Goal: Information Seeking & Learning: Learn about a topic

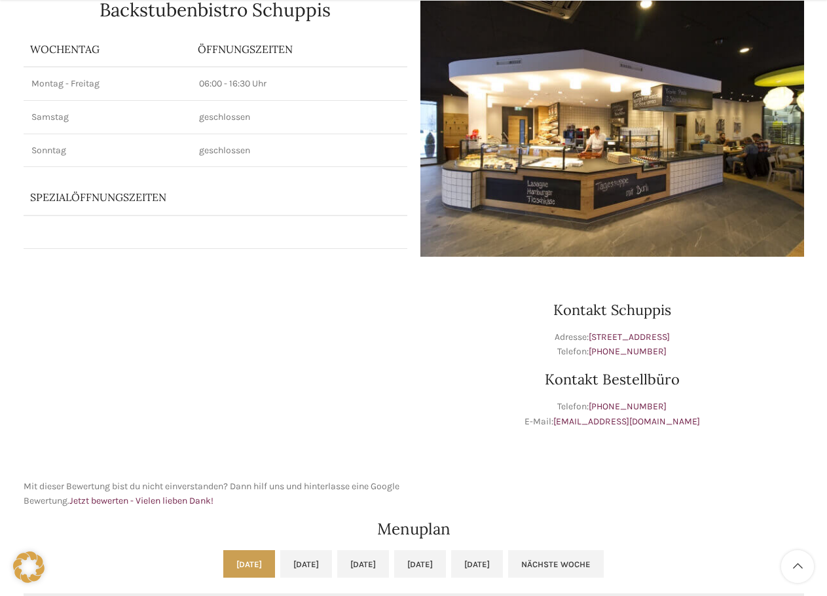
scroll to position [196, 0]
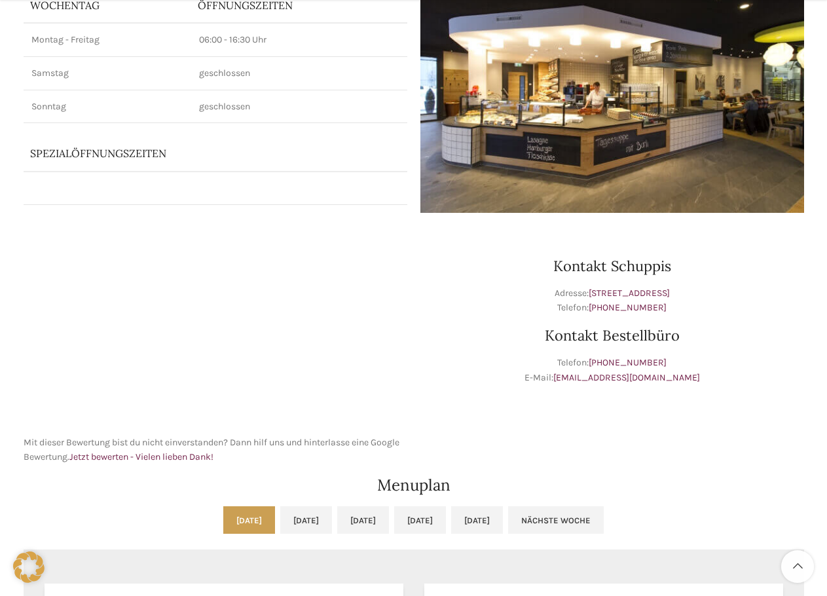
click at [223, 517] on link "[DATE]" at bounding box center [249, 520] width 52 height 28
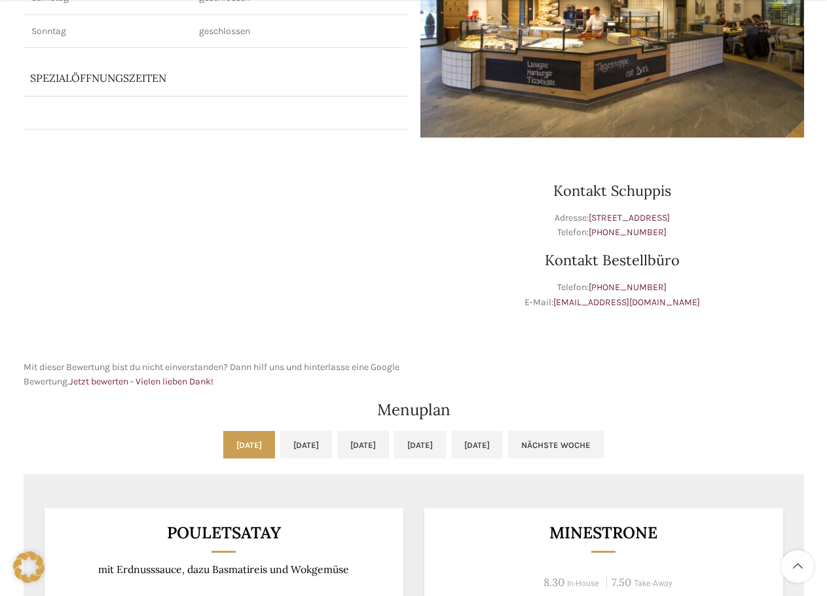
scroll to position [458, 0]
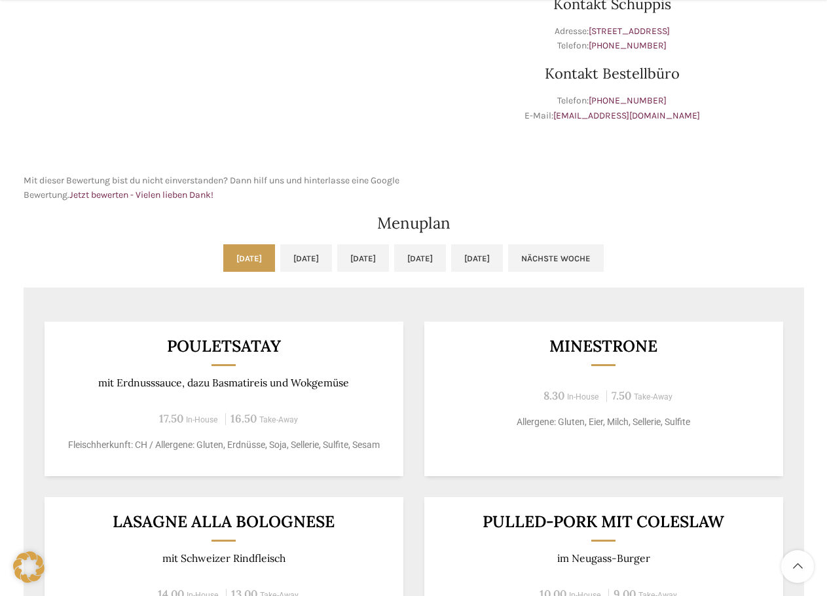
click at [146, 327] on div "Pouletsatay mit Erdnusssauce, dazu Basmatireis und [GEOGRAPHIC_DATA] 17.50 In-H…" at bounding box center [224, 399] width 359 height 155
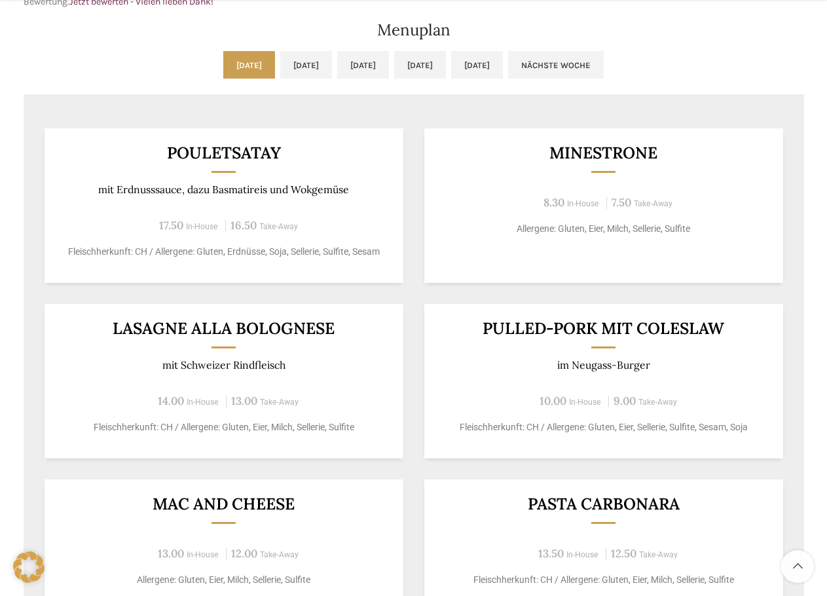
scroll to position [655, 0]
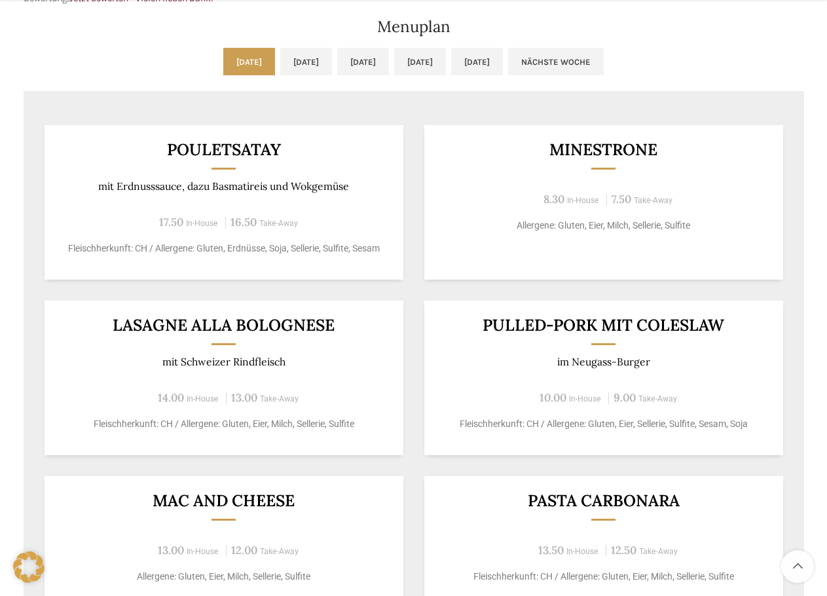
click at [388, 323] on div "LASAGNE ALLA BOLOGNESE mit Schweizer Rindfleisch 14.00 In-House 13.00 Take-Away…" at bounding box center [224, 378] width 359 height 155
drag, startPoint x: 365, startPoint y: 316, endPoint x: 206, endPoint y: 336, distance: 161.1
click at [247, 336] on div "LASAGNE ALLA BOLOGNESE mit Schweizer Rindfleisch 14.00 In-House 13.00 Take-Away…" at bounding box center [224, 378] width 359 height 155
click at [206, 336] on div "LASAGNE ALLA BOLOGNESE mit Schweizer Rindfleisch 14.00 In-House 13.00 Take-Away…" at bounding box center [224, 378] width 359 height 155
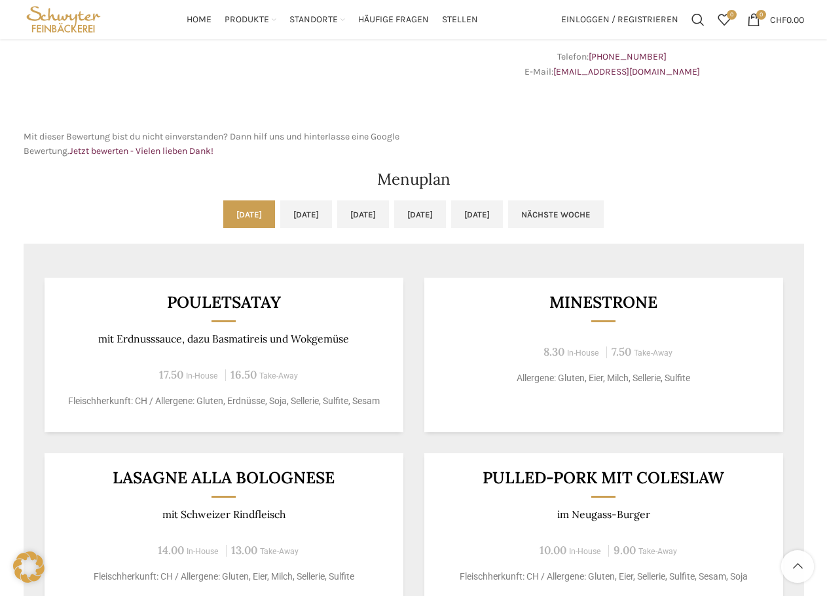
scroll to position [458, 0]
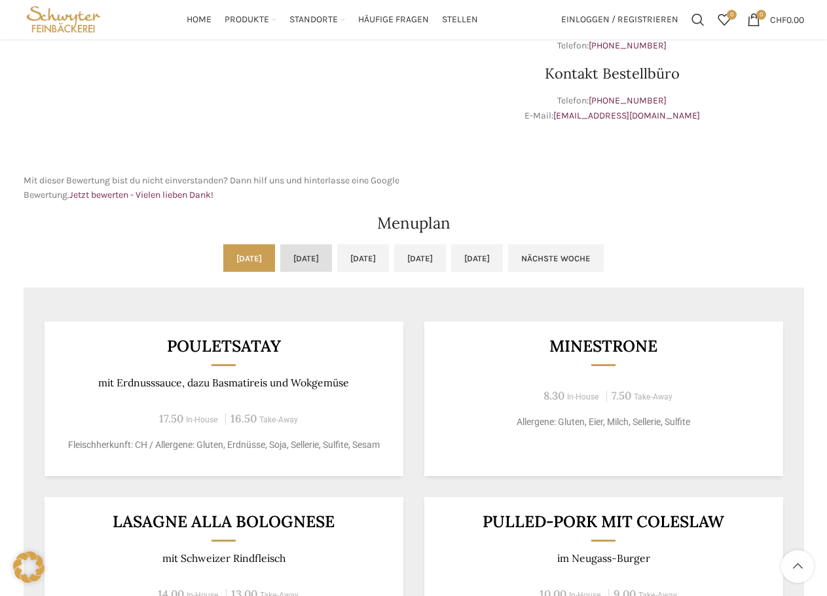
click at [280, 246] on link "[DATE]" at bounding box center [306, 258] width 52 height 28
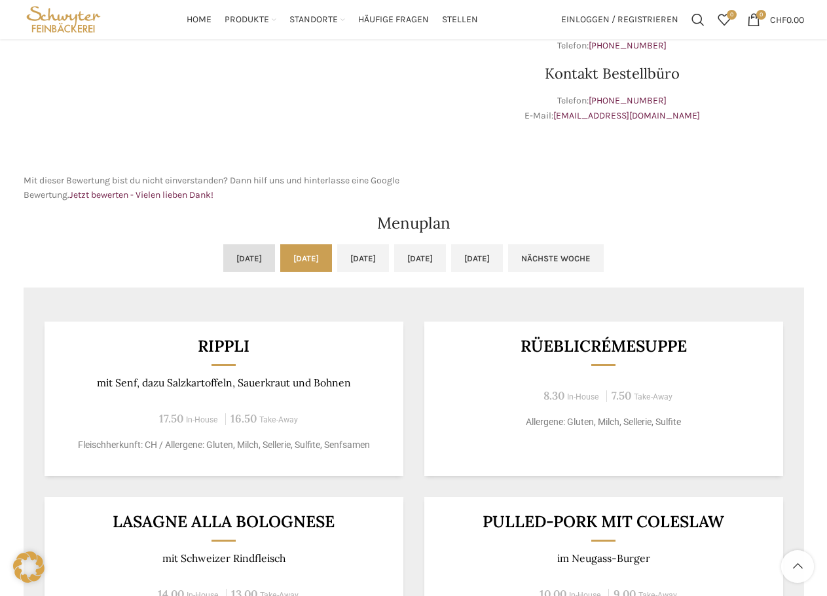
click at [223, 258] on link "[DATE]" at bounding box center [249, 258] width 52 height 28
